Goal: Book appointment/travel/reservation

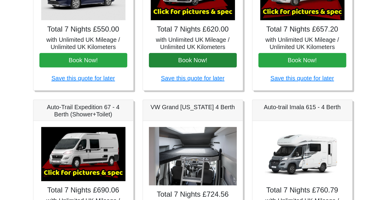
scroll to position [219, 0]
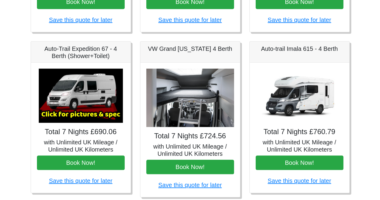
click at [83, 111] on img at bounding box center [81, 96] width 84 height 54
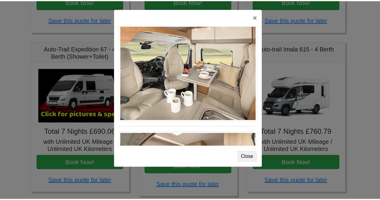
scroll to position [301, 0]
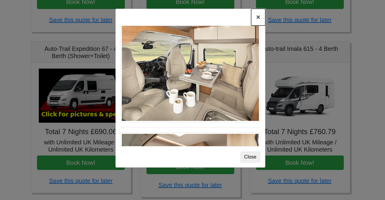
click at [258, 15] on button "×" at bounding box center [258, 17] width 14 height 17
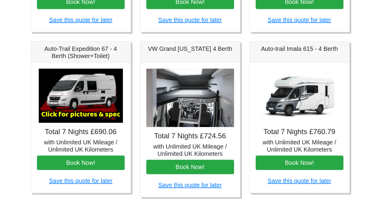
click at [299, 124] on div "Total 7 Nights £760.79 with Unlimited UK Mileage / Unlimited UK Kilometers Book…" at bounding box center [300, 128] width 100 height 130
click at [300, 112] on img at bounding box center [300, 96] width 84 height 54
click at [299, 105] on img at bounding box center [300, 96] width 84 height 54
click at [301, 131] on h4 "Total 7 Nights £760.79" at bounding box center [300, 131] width 88 height 9
click at [299, 144] on h5 "with Unlimited UK Mileage / Unlimited UK Kilometers" at bounding box center [300, 146] width 88 height 14
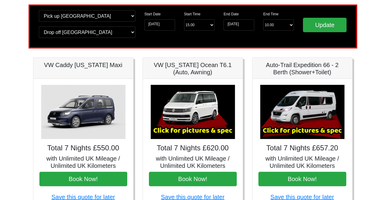
scroll to position [68, 0]
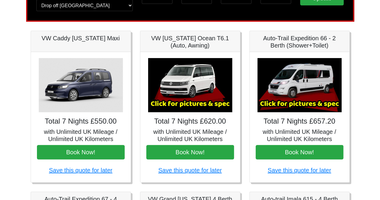
click at [301, 96] on img at bounding box center [300, 85] width 84 height 54
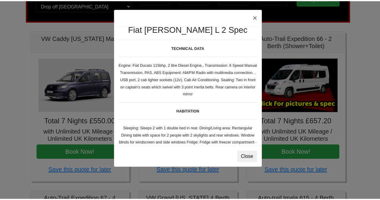
scroll to position [0, 0]
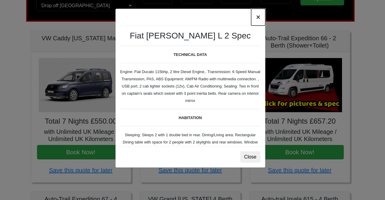
click at [257, 16] on button "×" at bounding box center [258, 17] width 14 height 17
